Goal: Task Accomplishment & Management: Complete application form

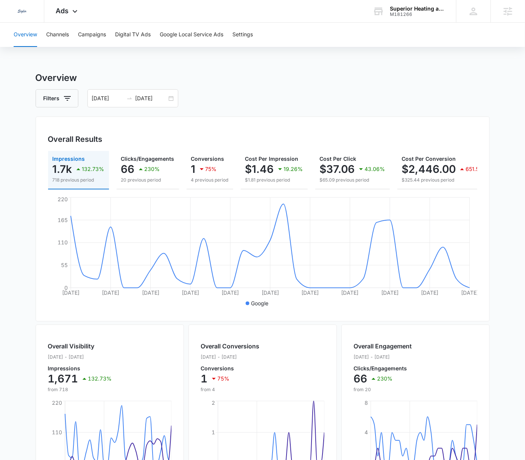
click at [409, 12] on div "M181266" at bounding box center [417, 14] width 55 height 5
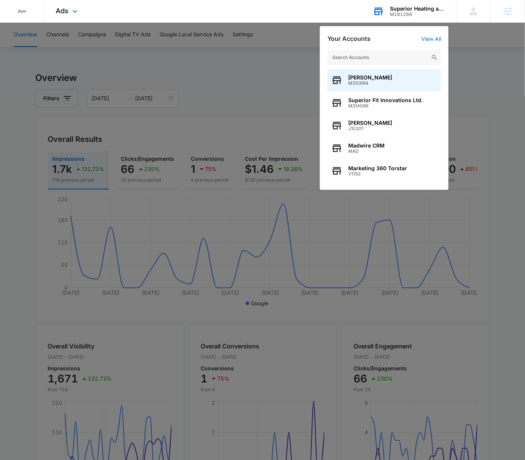
click at [379, 58] on input "text" at bounding box center [383, 57] width 113 height 15
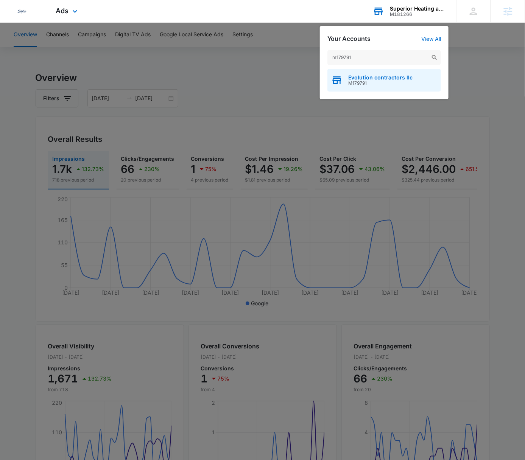
type input "m179791"
click at [387, 76] on span "Evolution contractors llc" at bounding box center [380, 78] width 64 height 6
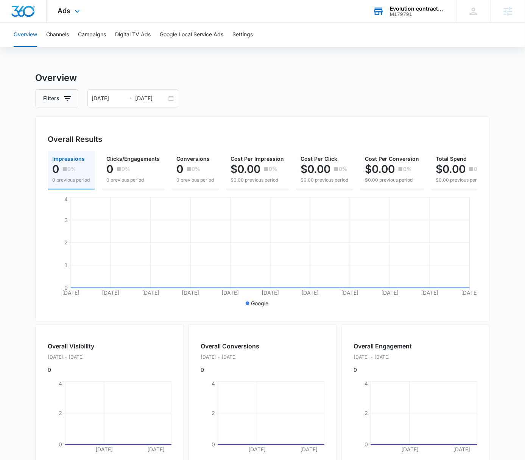
click at [219, 76] on h3 "Overview" at bounding box center [263, 78] width 454 height 14
click at [73, 16] on icon at bounding box center [77, 13] width 9 height 9
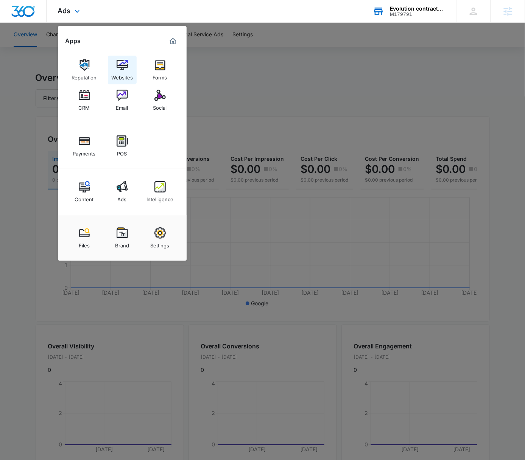
click at [122, 70] on img at bounding box center [122, 64] width 11 height 11
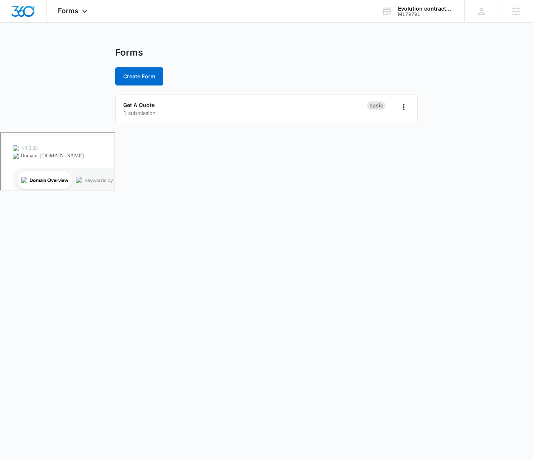
click at [251, 167] on body "Forms Apps Reputation Websites Forms CRM Email Social Payments POS Content Ads …" at bounding box center [266, 230] width 533 height 460
click at [148, 104] on link "Get A Quote" at bounding box center [138, 105] width 31 height 6
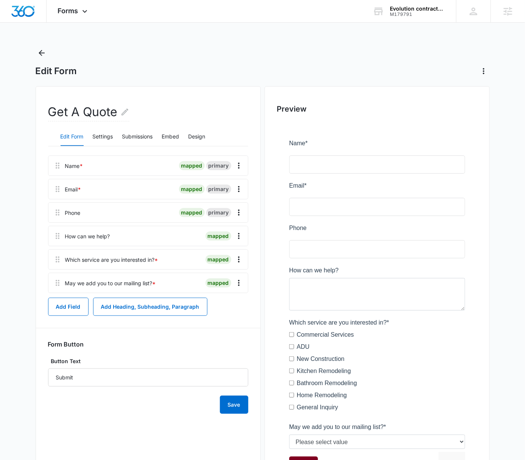
scroll to position [61, 0]
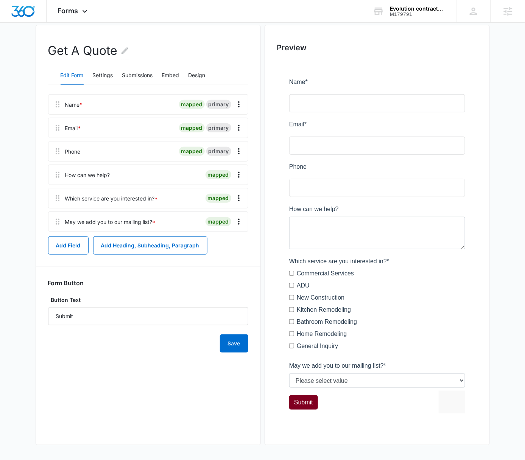
click at [210, 31] on div "Get A Quote Edit Form Settings Submissions Embed Design Name * mapped primary E…" at bounding box center [148, 235] width 225 height 420
click at [82, 12] on icon at bounding box center [84, 13] width 5 height 3
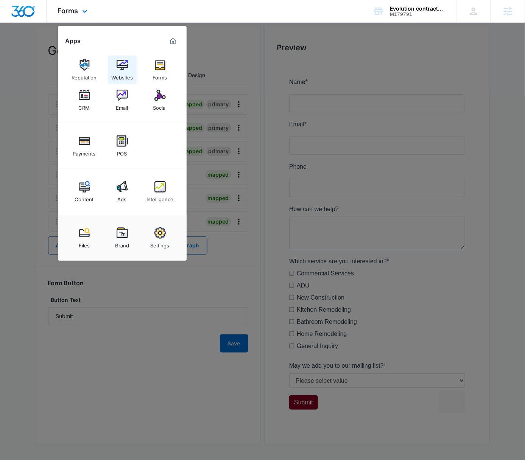
click at [121, 69] on img at bounding box center [122, 64] width 11 height 11
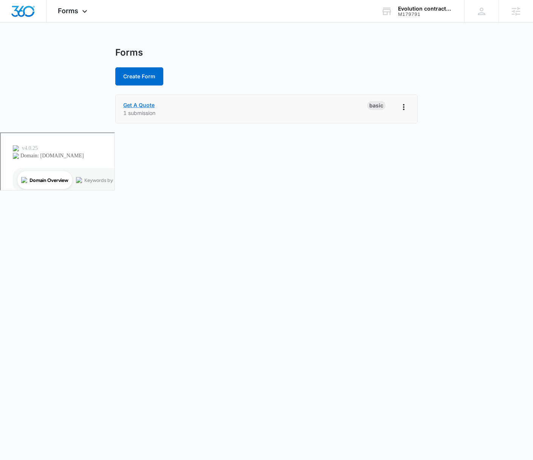
click at [144, 103] on link "Get A Quote" at bounding box center [138, 105] width 31 height 6
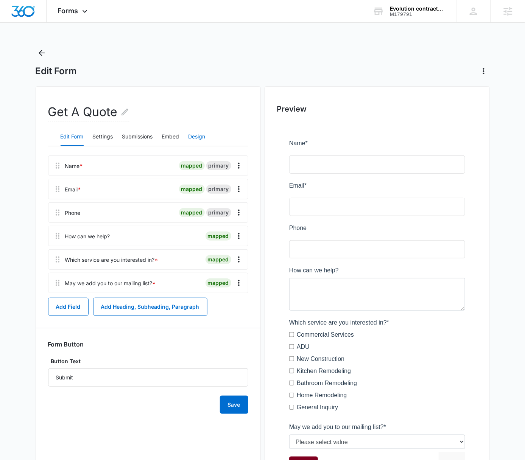
click at [201, 134] on button "Design" at bounding box center [196, 137] width 17 height 18
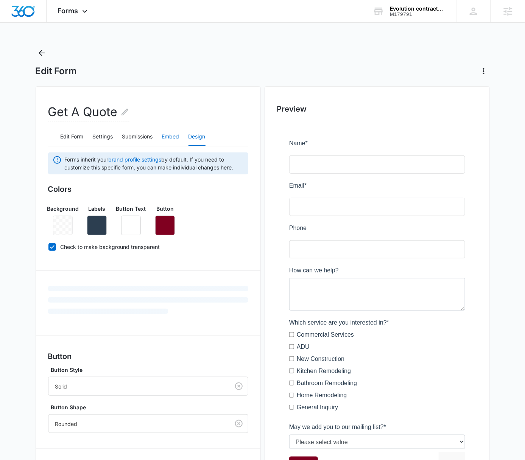
click at [175, 138] on button "Embed" at bounding box center [170, 137] width 17 height 18
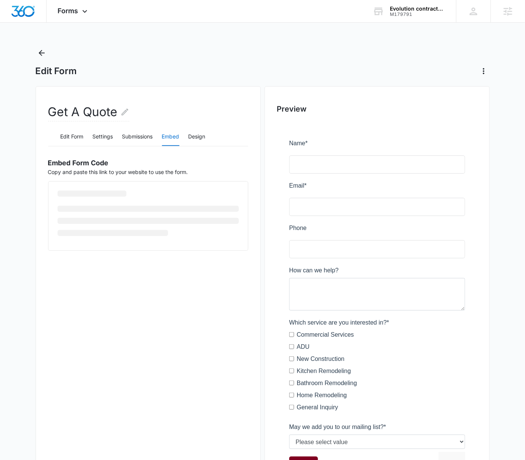
scroll to position [61, 0]
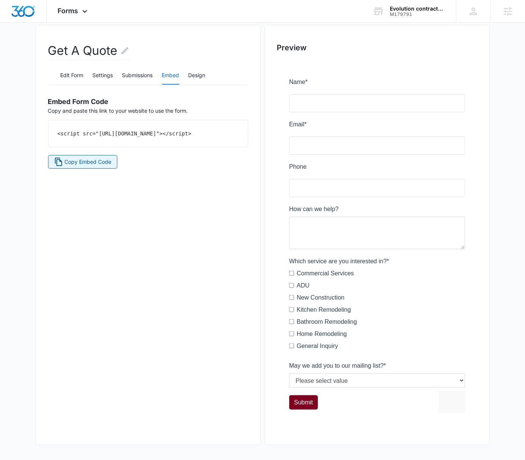
click at [95, 166] on span "Copy Embed Code" at bounding box center [87, 162] width 47 height 8
click at [87, 163] on button "Copy Embed Code" at bounding box center [83, 162] width 70 height 14
click at [90, 11] on div "Forms Apps Reputation Websites Forms CRM Email Social Payments POS Content Ads …" at bounding box center [74, 11] width 54 height 22
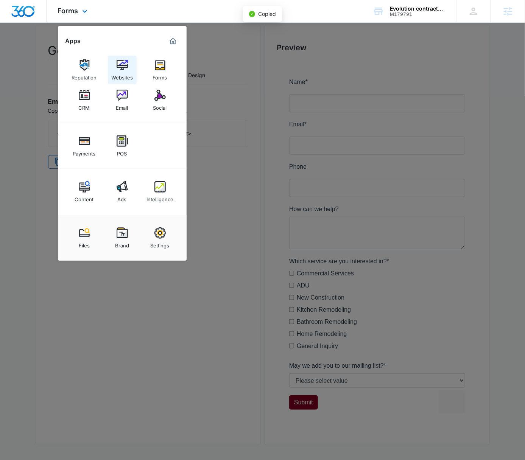
click at [124, 73] on div "Websites" at bounding box center [122, 76] width 22 height 10
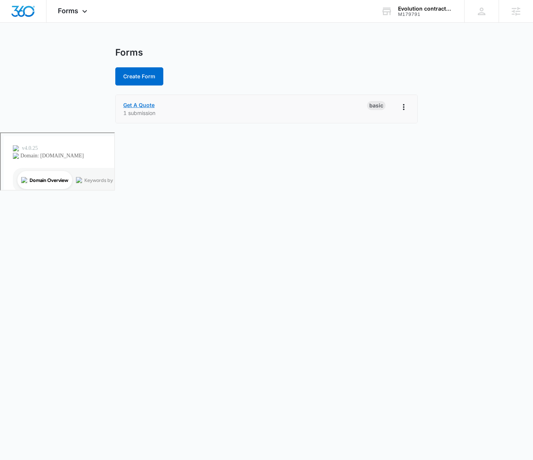
click at [146, 105] on link "Get A Quote" at bounding box center [138, 105] width 31 height 6
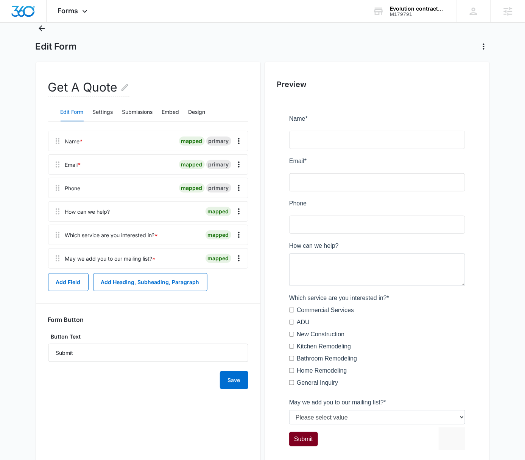
scroll to position [25, 0]
click at [69, 283] on button "Add Field" at bounding box center [68, 282] width 40 height 18
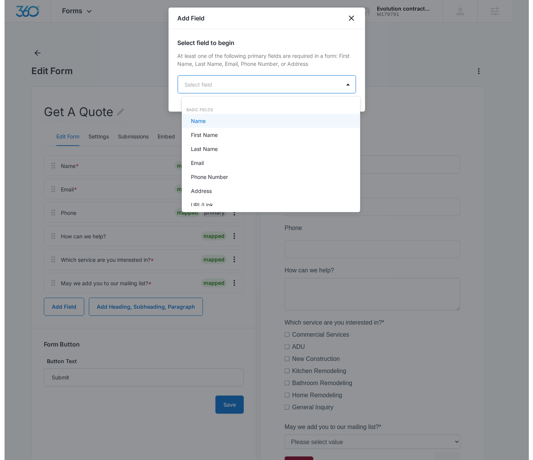
scroll to position [0, 0]
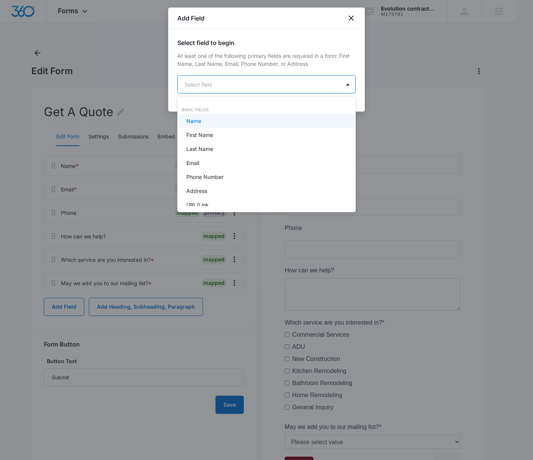
click at [251, 88] on body "Forms Apps Reputation Websites Forms CRM Email Social Payments POS Content Ads …" at bounding box center [266, 230] width 533 height 460
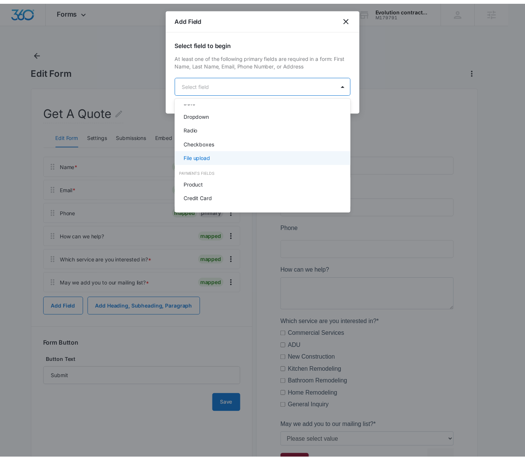
scroll to position [176, 0]
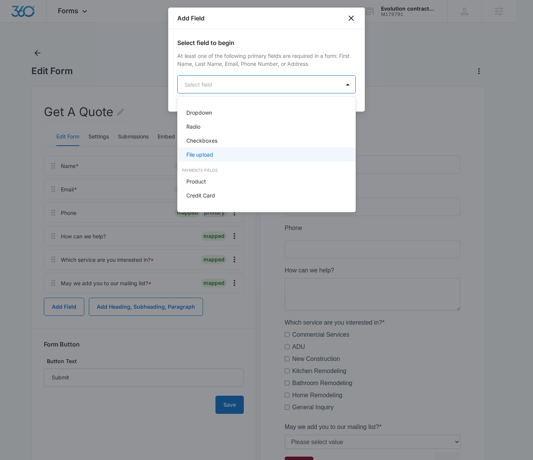
click at [242, 153] on div "File upload" at bounding box center [266, 155] width 159 height 8
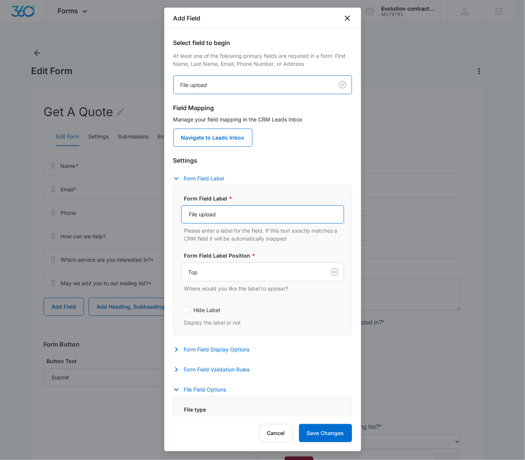
click at [230, 216] on input "File upload" at bounding box center [262, 214] width 163 height 18
click at [252, 215] on input "Share Photos of Your Vehicle" at bounding box center [262, 214] width 163 height 18
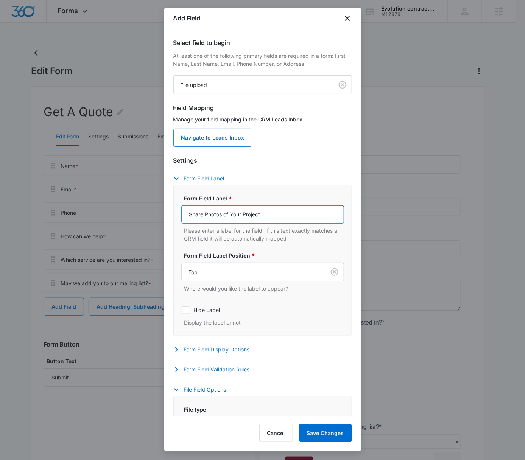
type input "Share Photos of Your Project"
click at [307, 171] on div "Settings Form Field Label Form Field Label * Share Photos of Your Project Pleas…" at bounding box center [262, 330] width 179 height 348
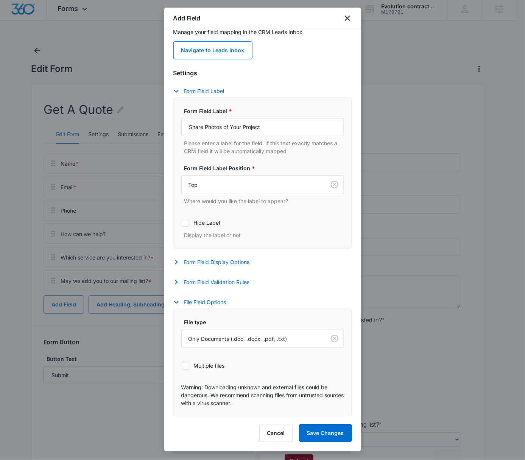
scroll to position [25, 0]
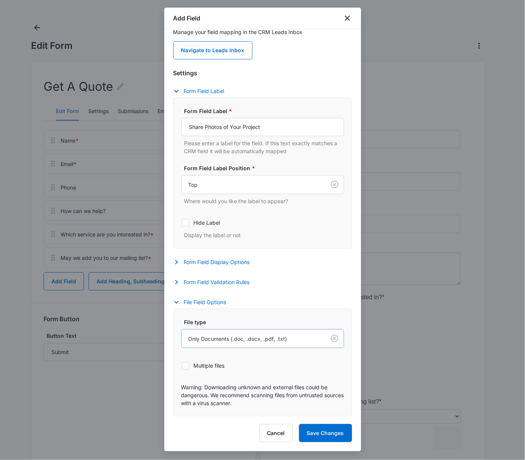
click at [289, 336] on div at bounding box center [251, 338] width 127 height 9
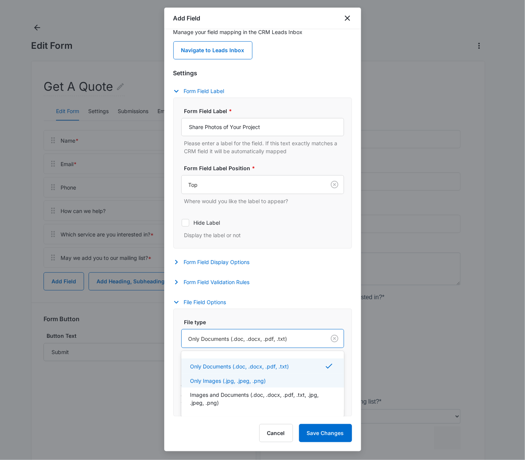
click at [284, 383] on div "Only Images (.jpg, .jpeg, .png)" at bounding box center [261, 381] width 143 height 8
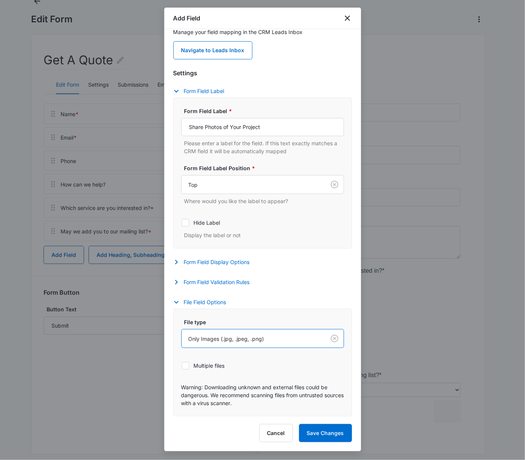
scroll to position [61, 0]
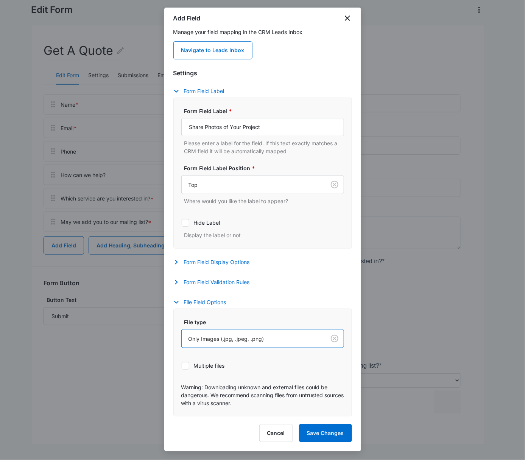
click at [183, 367] on icon at bounding box center [185, 365] width 7 height 7
click at [182, 366] on input "Multiple files" at bounding box center [181, 365] width 0 height 0
checkbox input "true"
click at [327, 429] on button "Save Changes" at bounding box center [325, 433] width 53 height 18
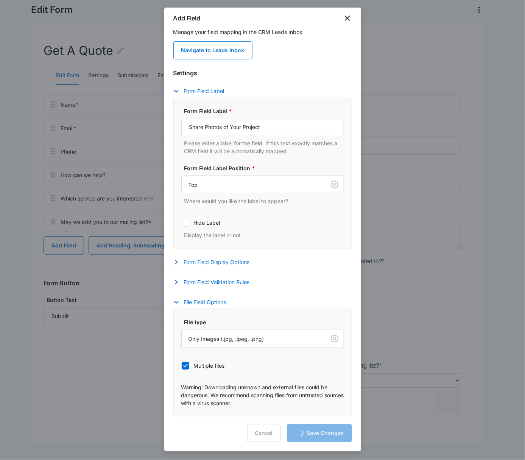
click at [175, 259] on icon "button" at bounding box center [176, 262] width 9 height 9
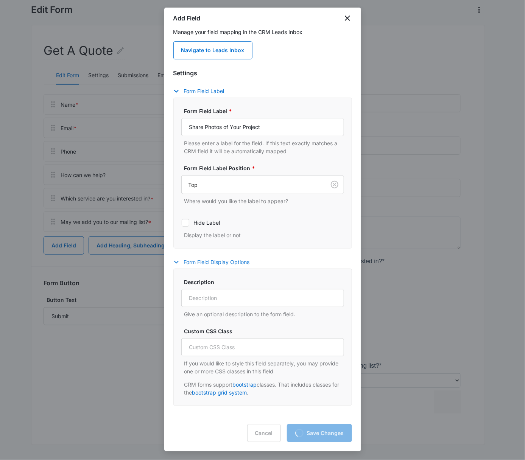
click at [175, 259] on icon "button" at bounding box center [176, 262] width 9 height 9
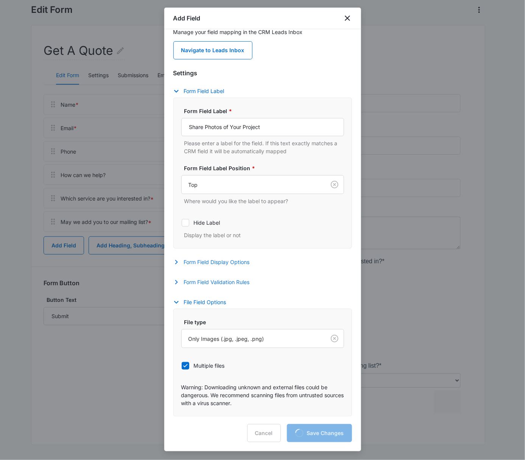
click at [174, 280] on icon "button" at bounding box center [176, 282] width 9 height 9
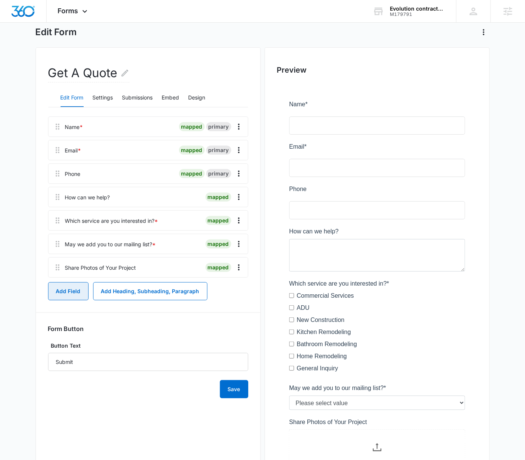
scroll to position [84, 0]
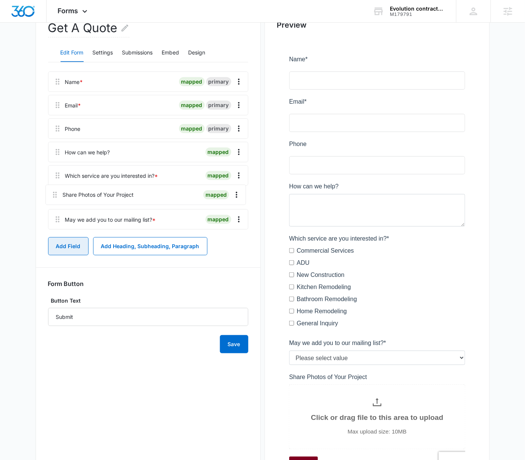
drag, startPoint x: 53, startPoint y: 224, endPoint x: 50, endPoint y: 191, distance: 33.8
click at [50, 191] on div "Name * mapped primary Email * mapped primary Phone mapped primary How can we he…" at bounding box center [148, 151] width 200 height 161
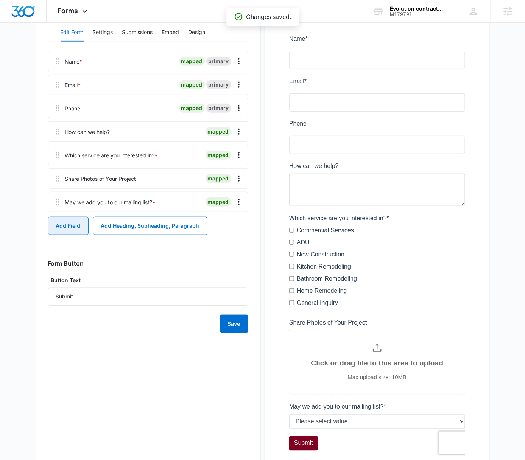
scroll to position [113, 0]
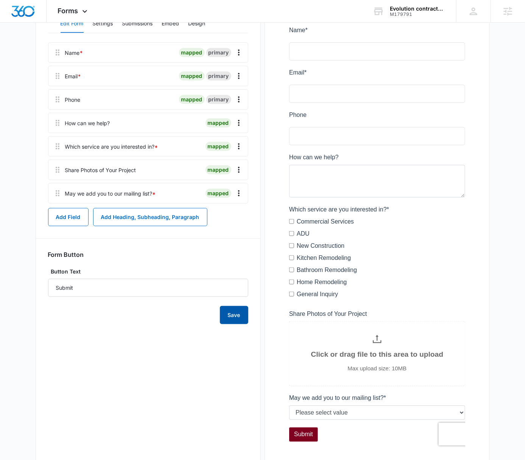
click at [243, 315] on button "Save" at bounding box center [234, 315] width 28 height 18
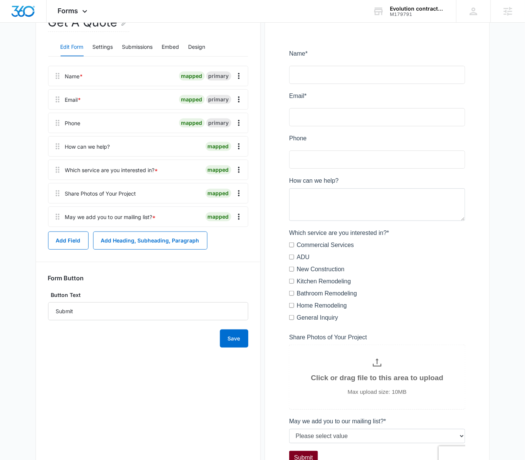
scroll to position [90, 0]
click at [117, 148] on div at bounding box center [157, 146] width 89 height 20
click at [102, 148] on div "How can we help?" at bounding box center [87, 146] width 45 height 8
click at [236, 148] on icon "Overflow Menu" at bounding box center [238, 145] width 9 height 9
click at [223, 165] on div "Edit" at bounding box center [219, 166] width 16 height 5
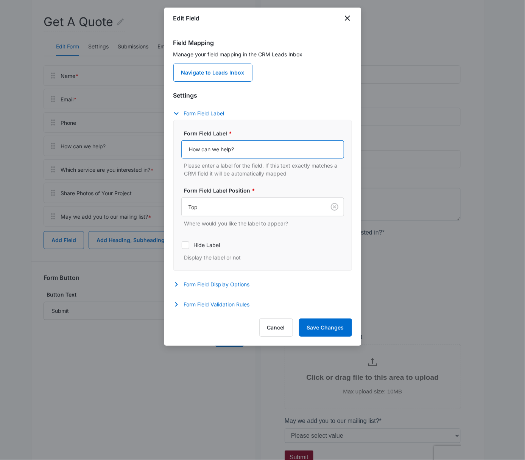
click at [222, 152] on input "How can we help?" at bounding box center [262, 149] width 163 height 18
click at [263, 149] on input "Tell Us more About Your Experience" at bounding box center [262, 149] width 163 height 18
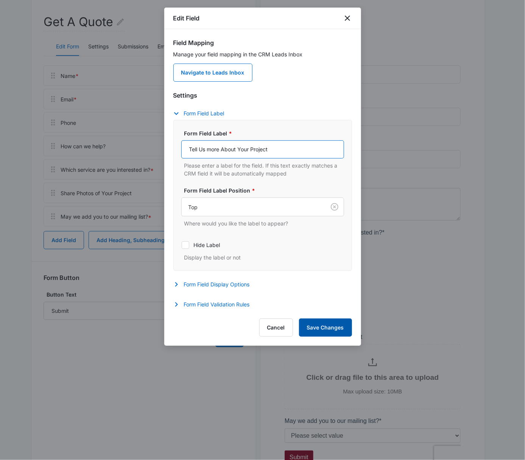
type input "Tell Us more About Your Project"
click at [322, 325] on button "Save Changes" at bounding box center [325, 328] width 53 height 18
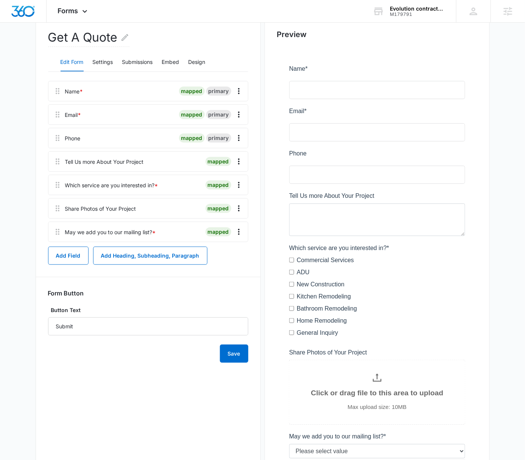
scroll to position [86, 0]
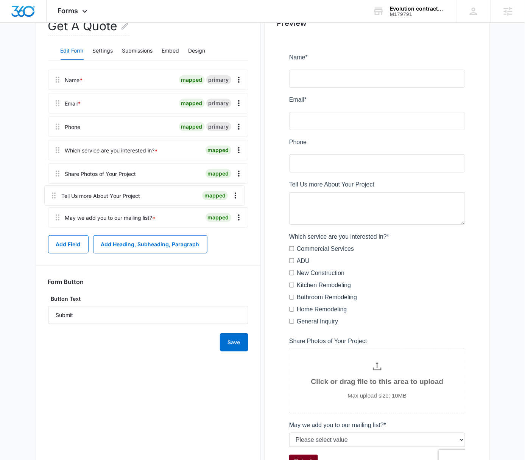
drag, startPoint x: 58, startPoint y: 148, endPoint x: 54, endPoint y: 194, distance: 45.9
click at [54, 194] on div "Name * mapped primary Email * mapped primary Phone mapped primary Tell Us more …" at bounding box center [148, 150] width 200 height 161
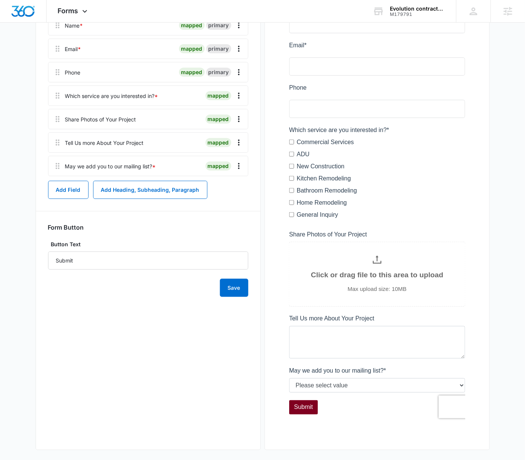
scroll to position [143, 0]
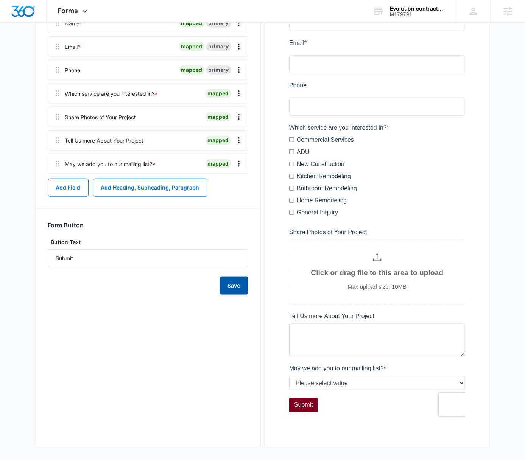
click at [235, 283] on button "Save" at bounding box center [234, 286] width 28 height 18
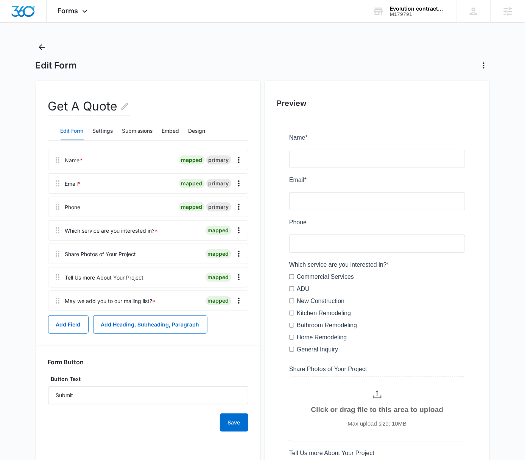
scroll to position [0, 0]
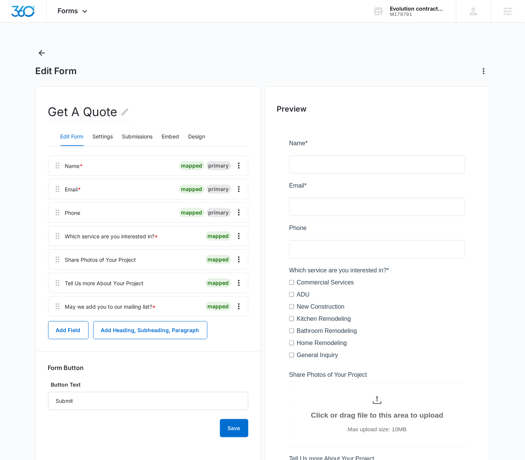
click at [249, 53] on div "Edit Form" at bounding box center [263, 62] width 454 height 30
click at [111, 45] on div "Forms Apps Reputation Websites Forms CRM Email Social Payments POS Content Ads …" at bounding box center [262, 303] width 525 height 606
